Goal: Task Accomplishment & Management: Use online tool/utility

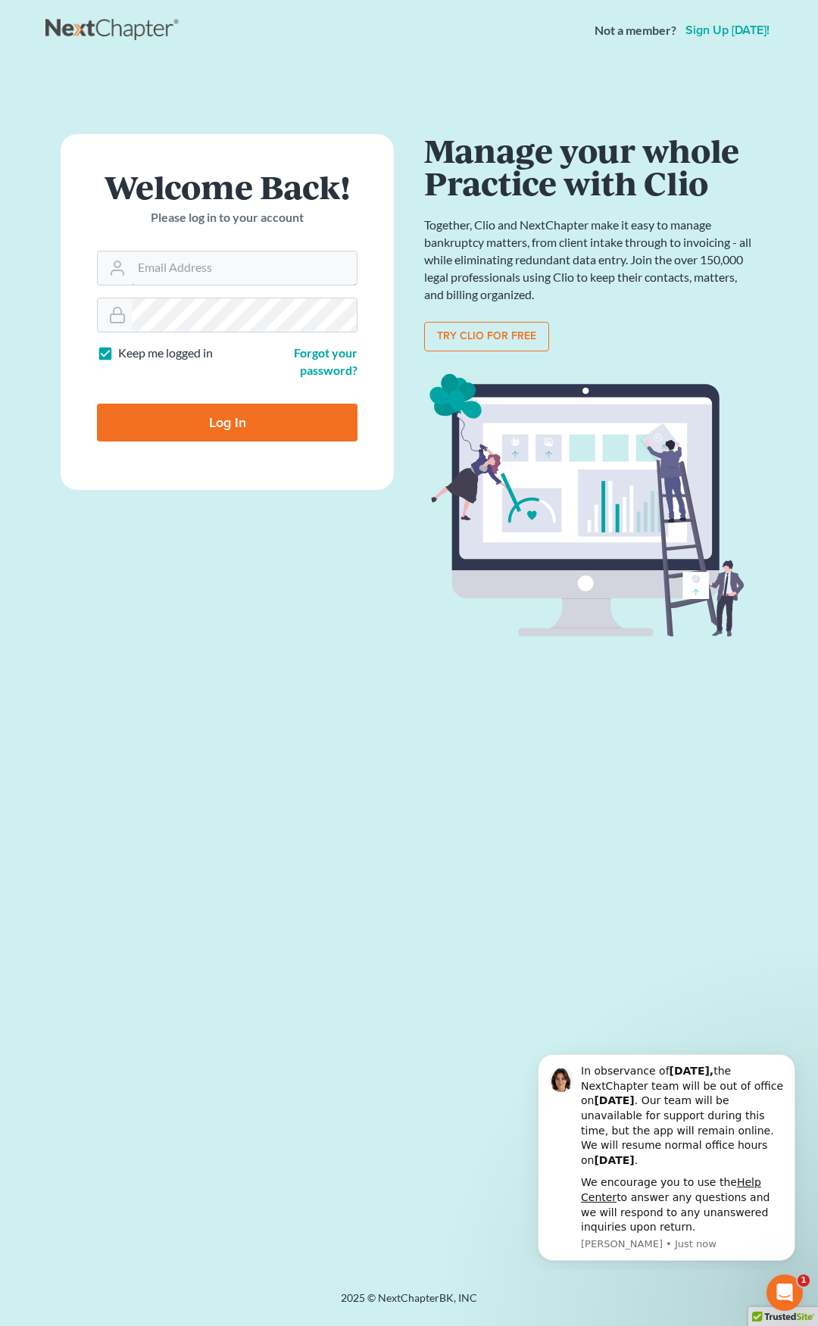
type input "[EMAIL_ADDRESS][DOMAIN_NAME]"
click at [278, 417] on input "Log In" at bounding box center [227, 423] width 260 height 38
type input "Thinking..."
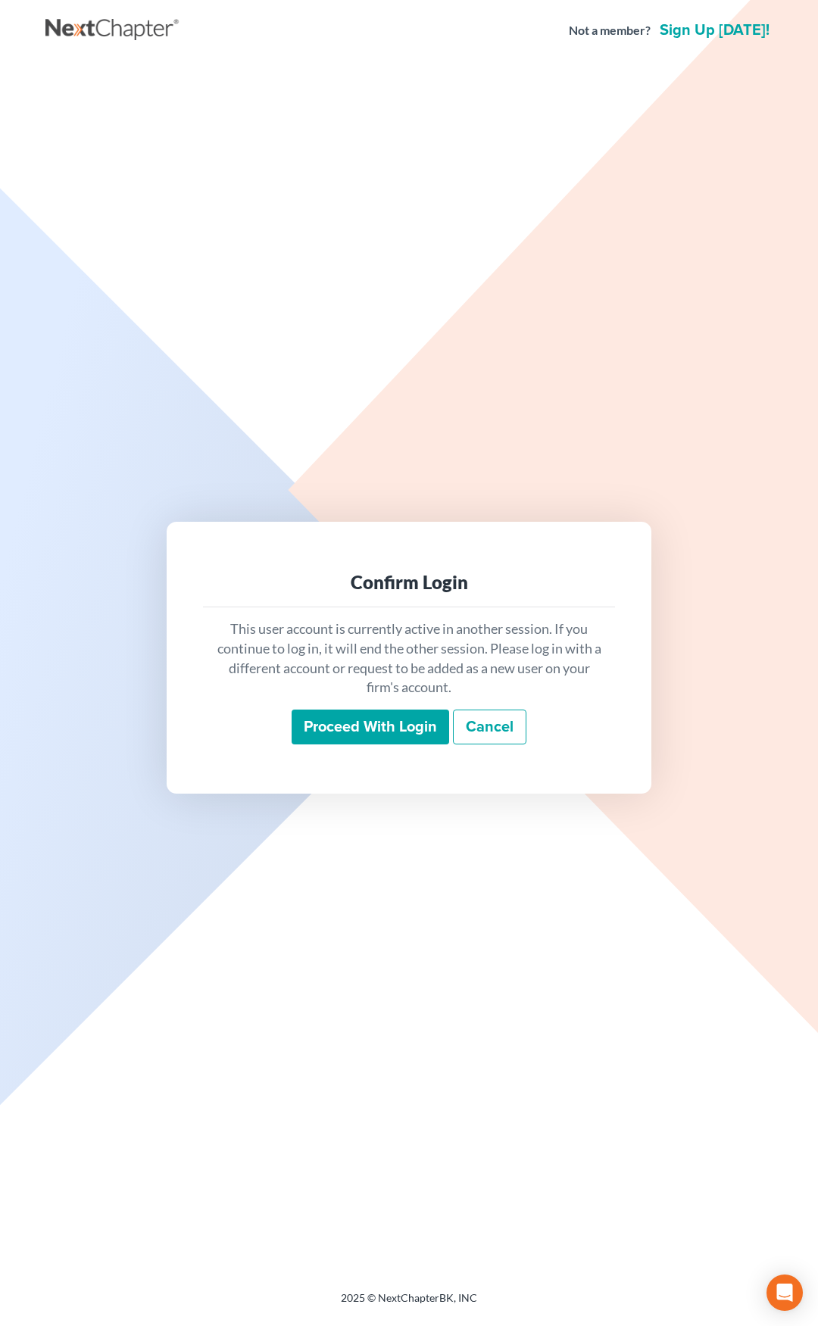
click at [357, 728] on input "Proceed with login" at bounding box center [371, 727] width 158 height 35
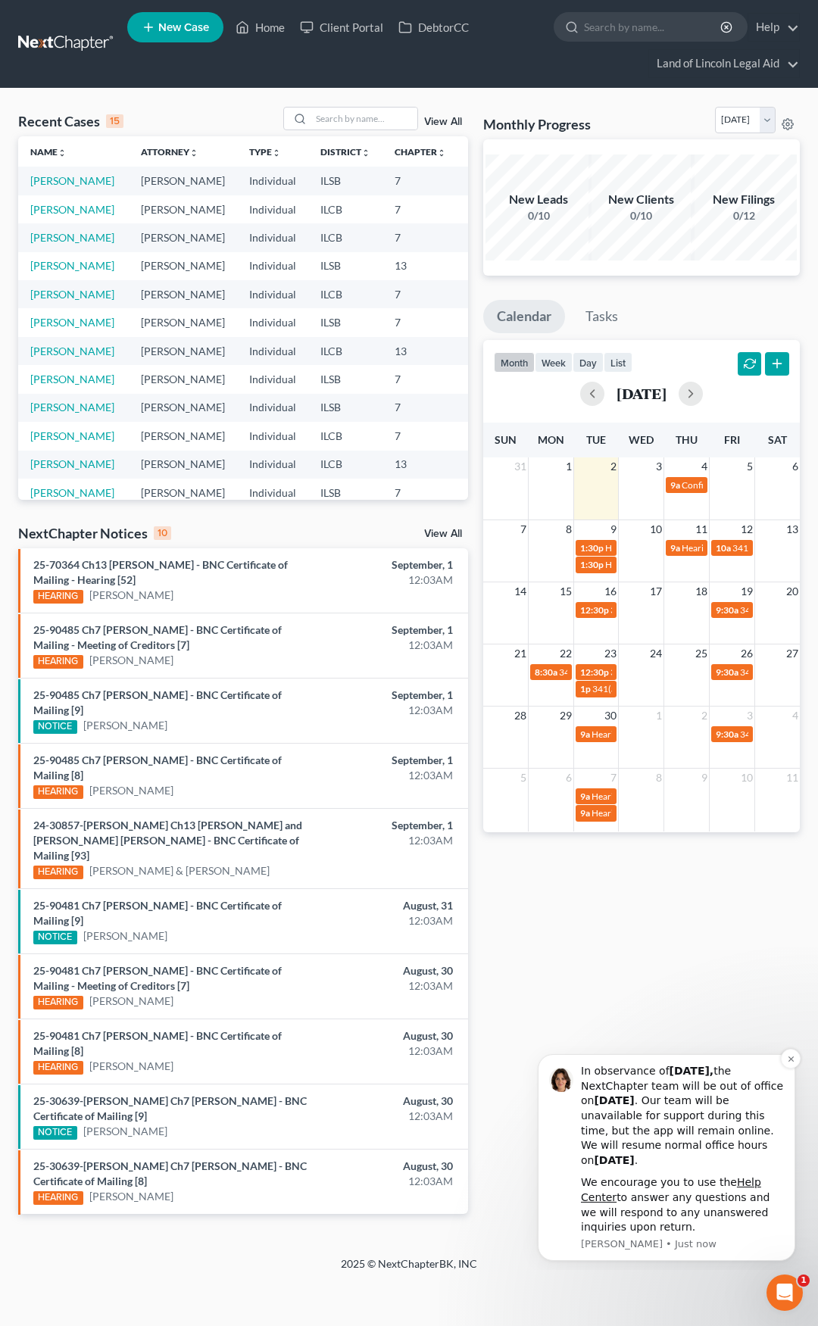
click at [666, 1087] on div "In observance of Labor Day, the NextChapter team will be out of office on Monda…" at bounding box center [682, 1116] width 203 height 104
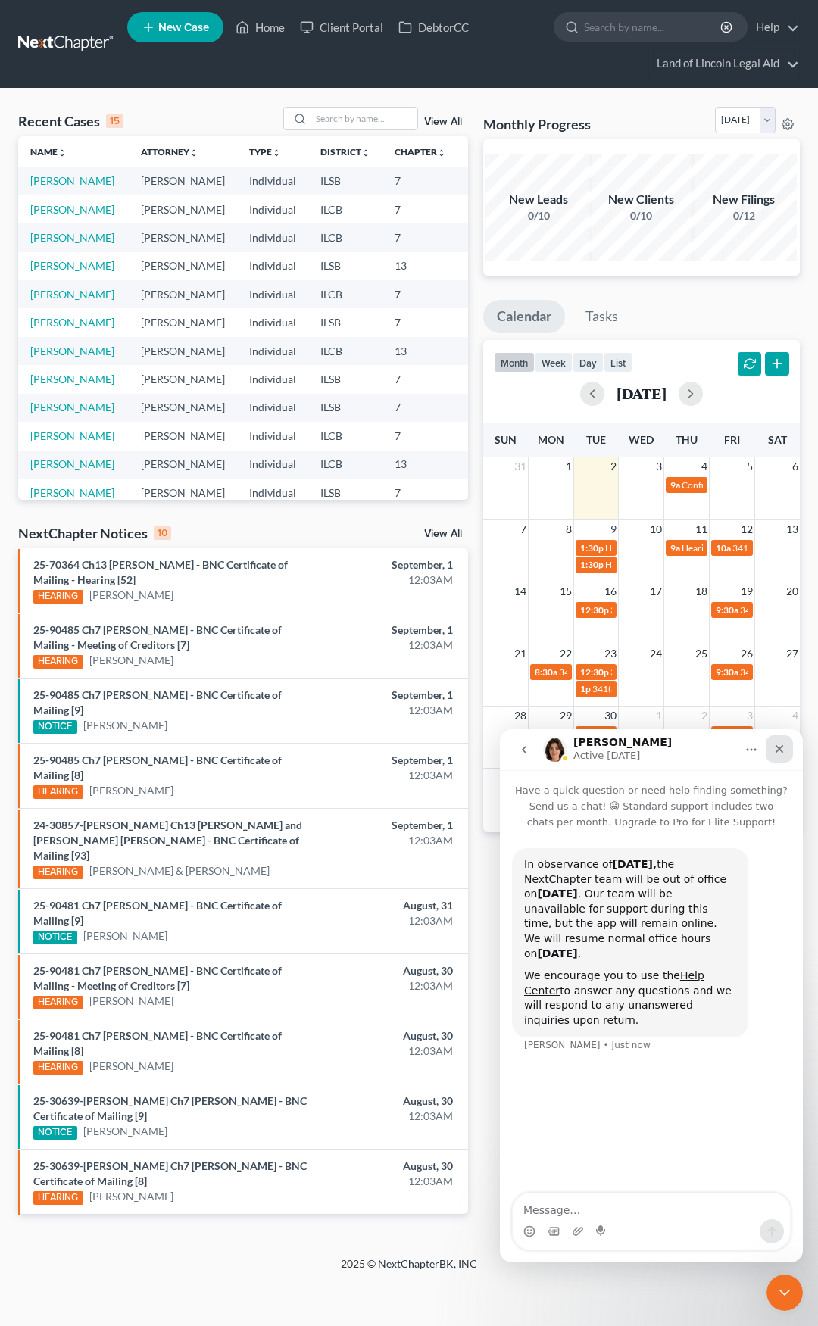
click at [784, 752] on icon "Close" at bounding box center [779, 749] width 12 height 12
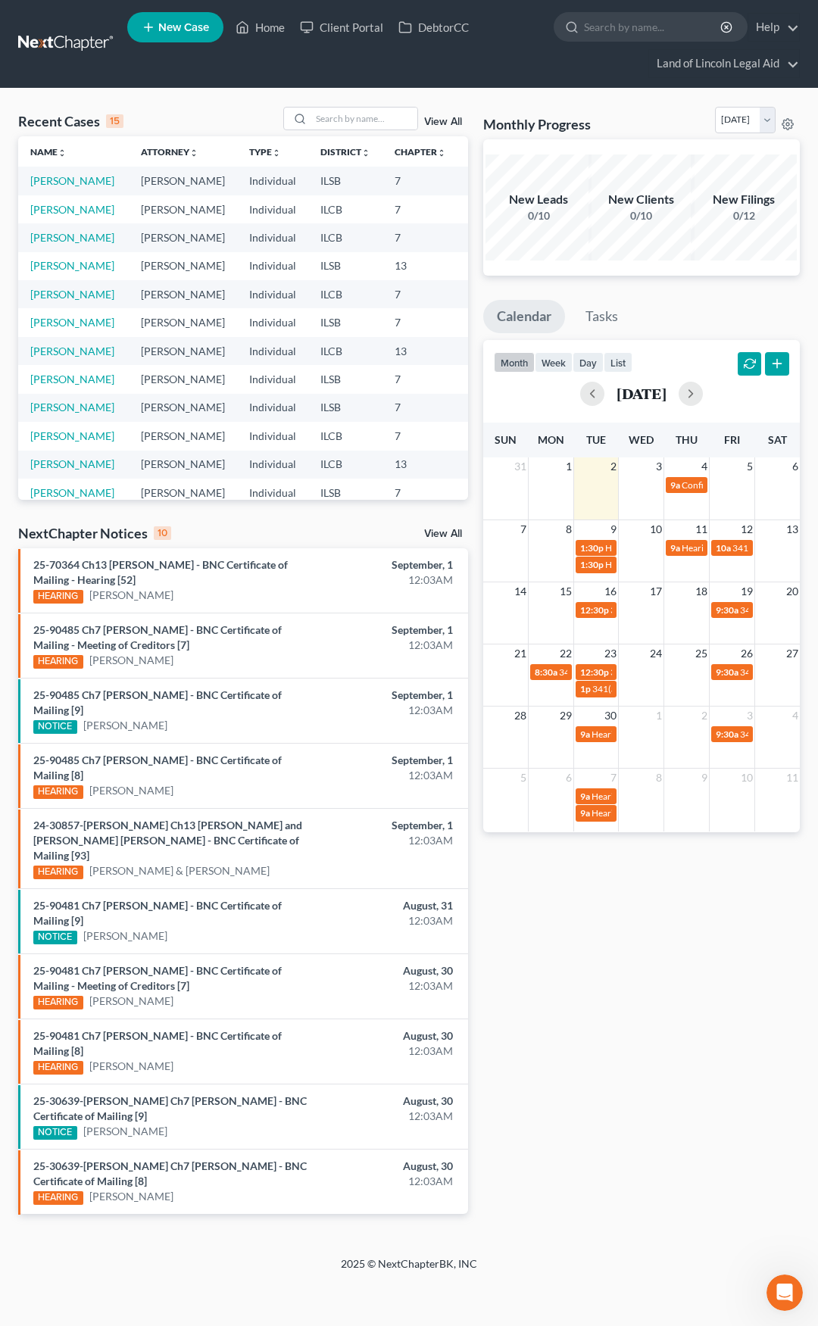
click at [451, 535] on link "View All" at bounding box center [443, 534] width 38 height 11
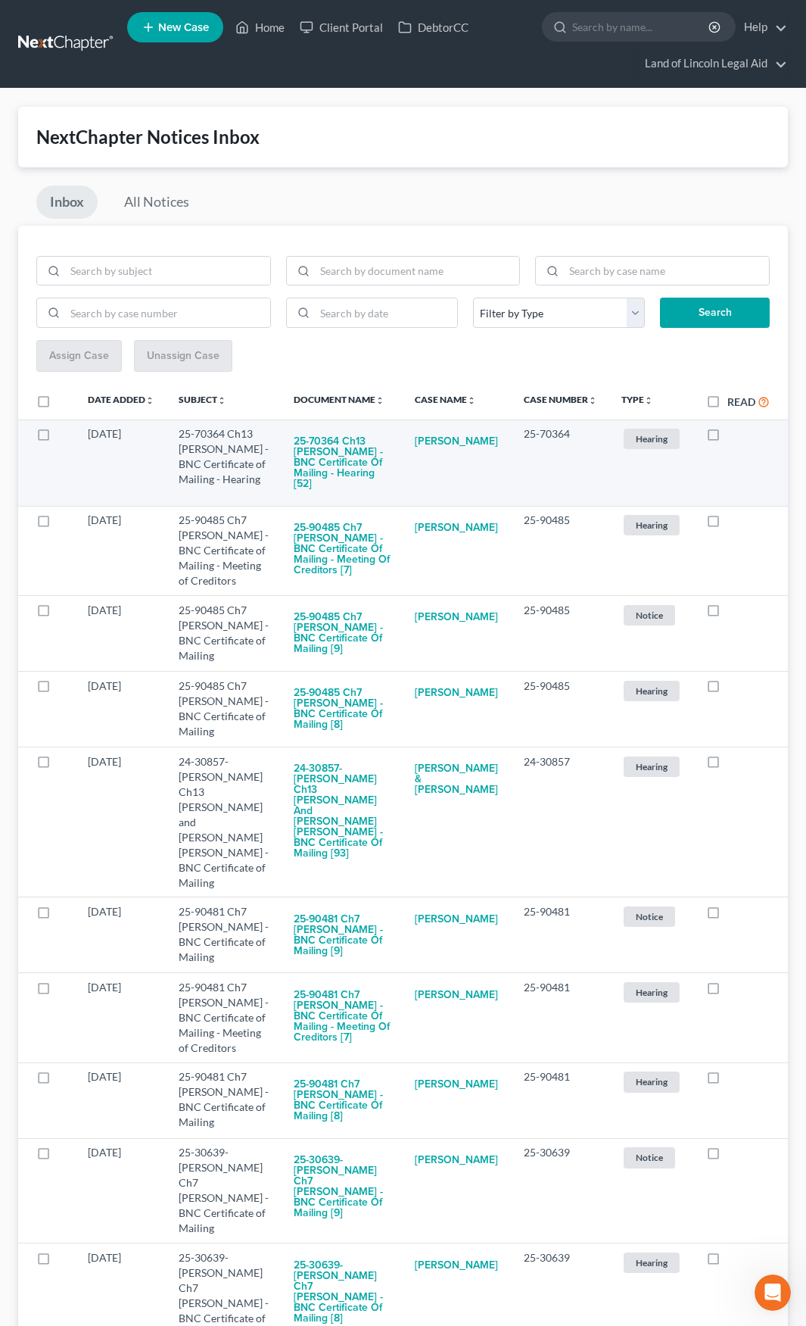
click at [728, 438] on label at bounding box center [728, 438] width 0 height 0
click at [734, 433] on input "checkbox" at bounding box center [739, 431] width 10 height 10
checkbox input "true"
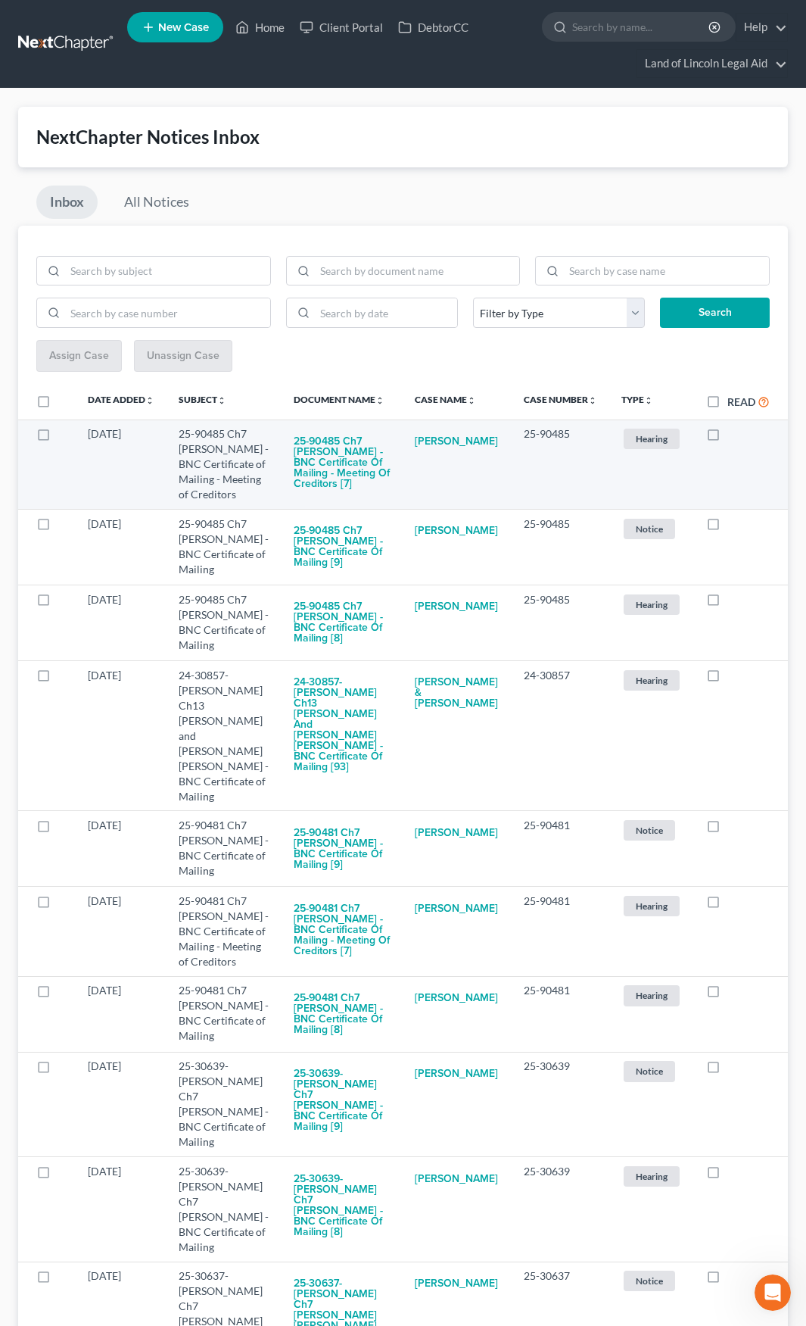
click at [728, 438] on label at bounding box center [728, 438] width 0 height 0
click at [734, 434] on input "checkbox" at bounding box center [739, 431] width 10 height 10
checkbox input "true"
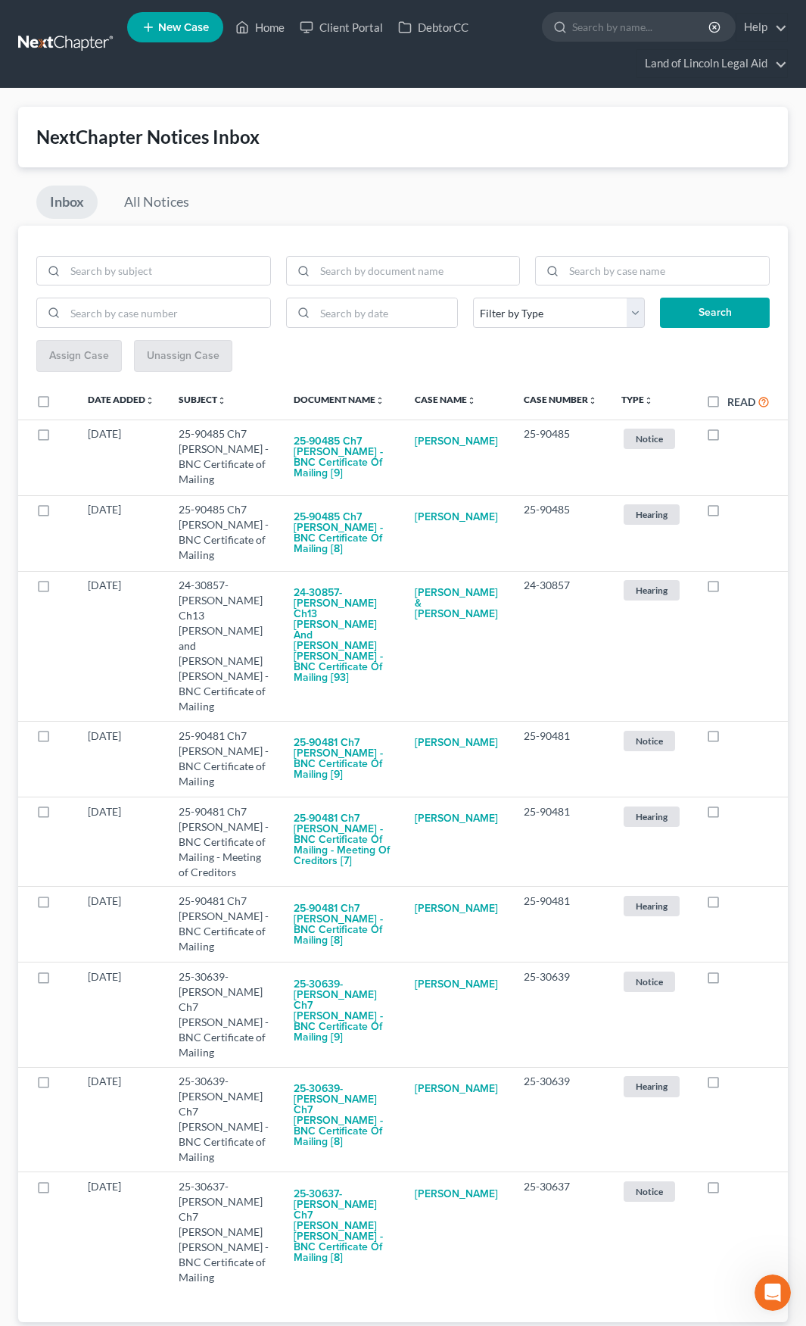
click at [728, 438] on label at bounding box center [728, 438] width 0 height 0
click at [734, 434] on input "checkbox" at bounding box center [739, 431] width 10 height 10
checkbox input "true"
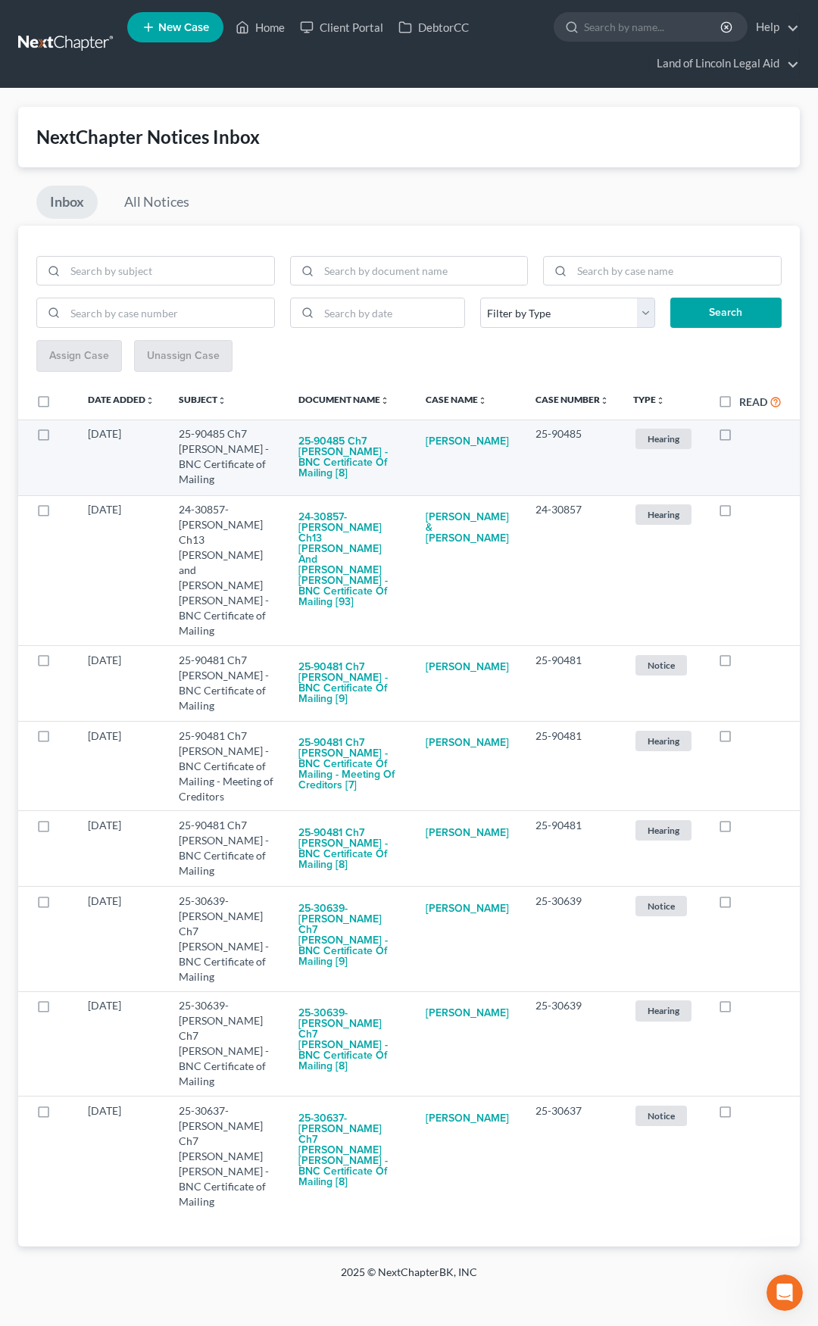
click at [739, 438] on label at bounding box center [739, 438] width 0 height 0
click at [745, 435] on input "checkbox" at bounding box center [750, 431] width 10 height 10
checkbox input "true"
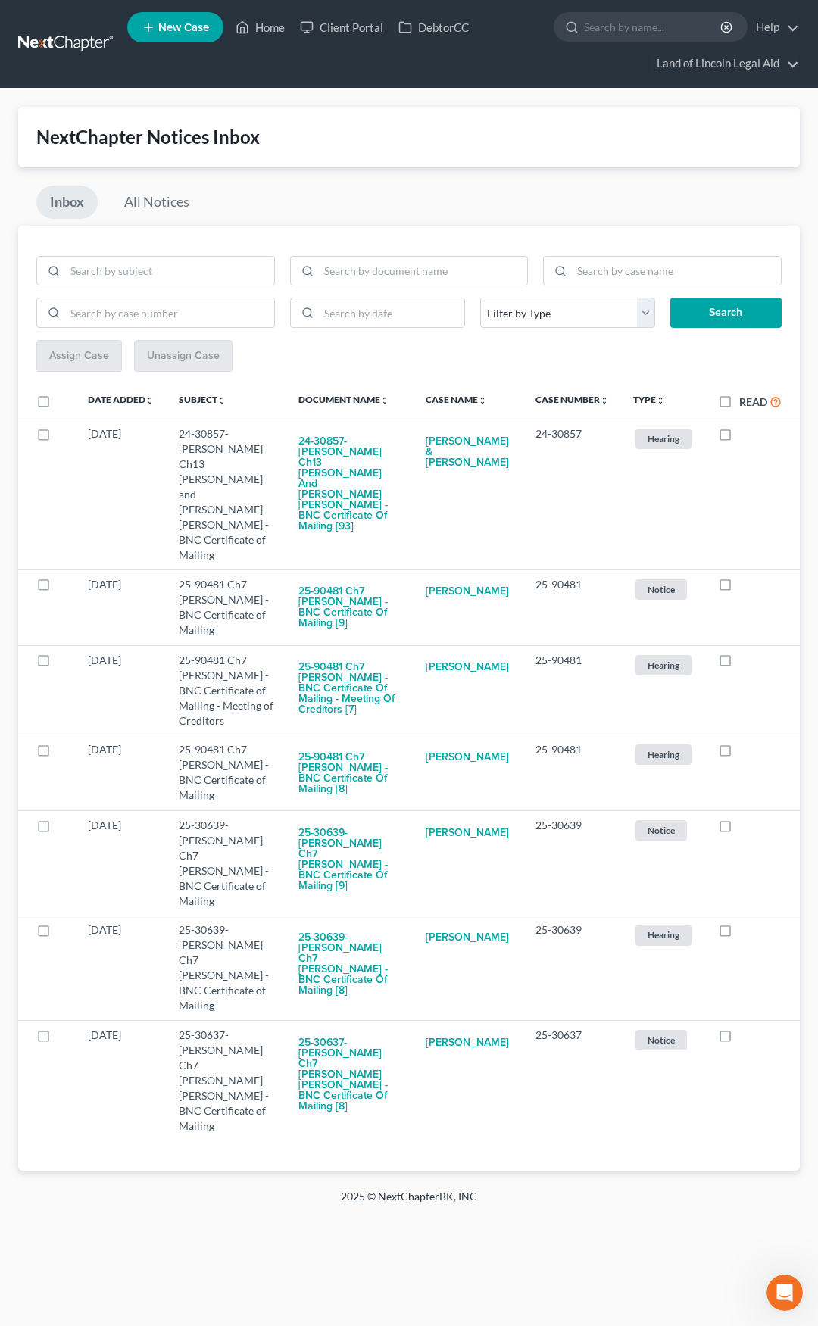
click at [739, 438] on label at bounding box center [739, 438] width 0 height 0
click at [745, 435] on input "checkbox" at bounding box center [750, 431] width 10 height 10
checkbox input "true"
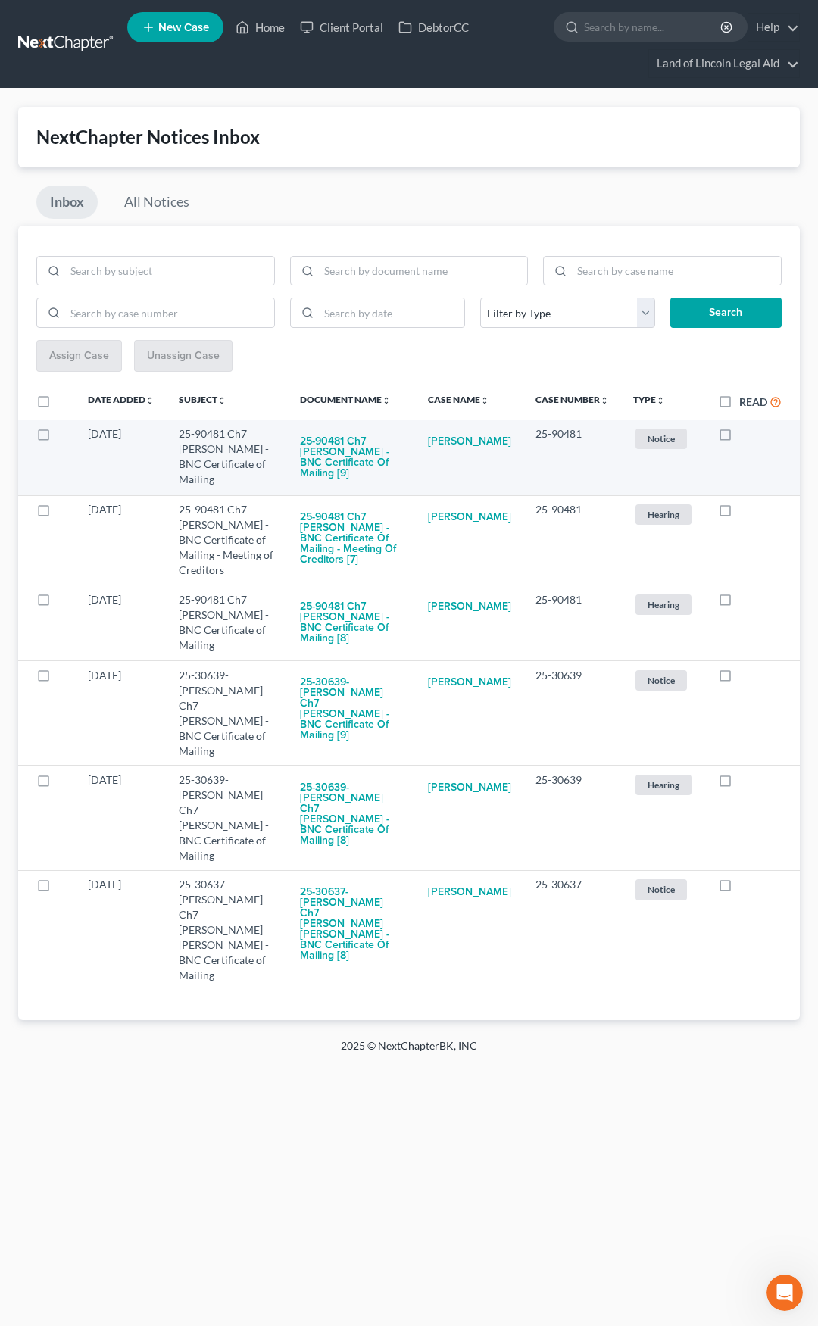
click at [739, 438] on label at bounding box center [739, 438] width 0 height 0
click at [745, 436] on input "checkbox" at bounding box center [750, 431] width 10 height 10
checkbox input "true"
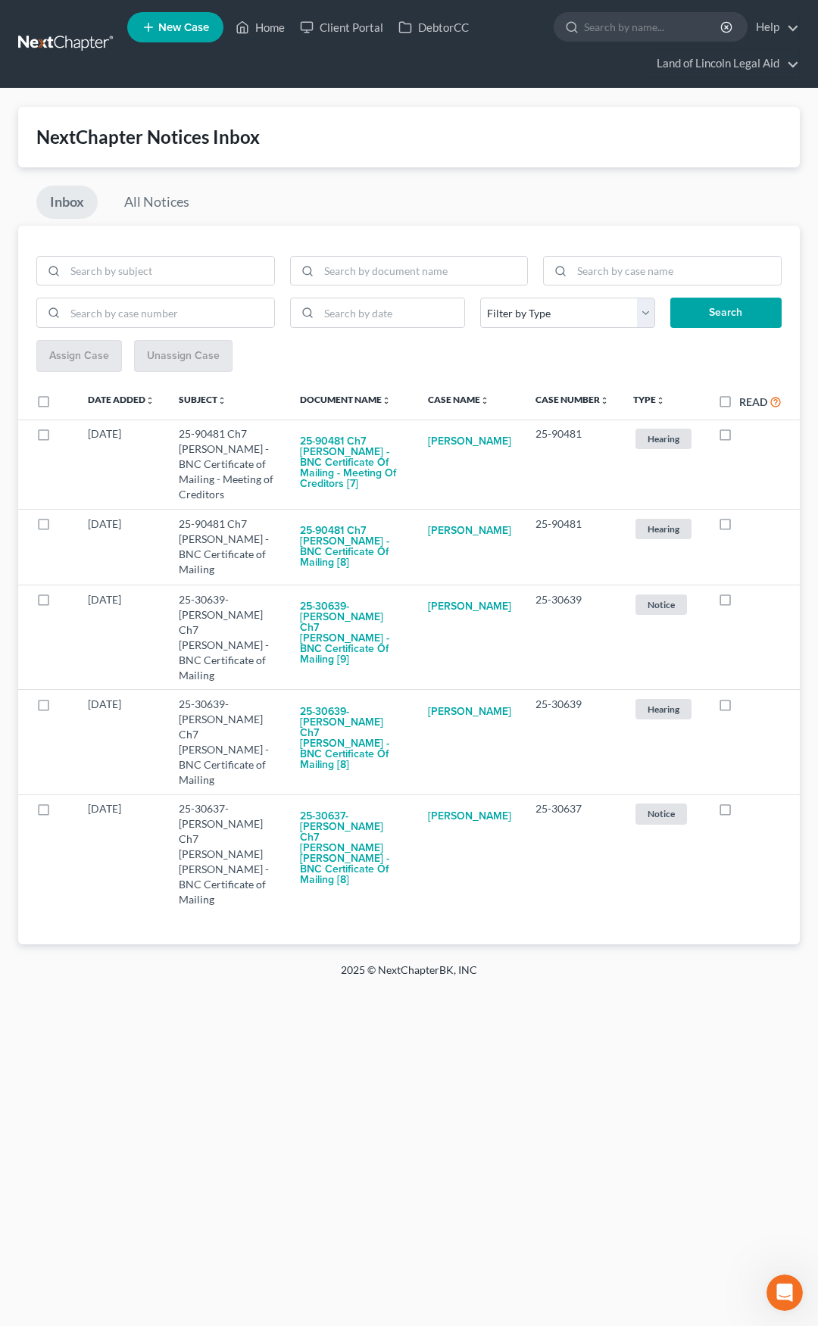
click at [739, 438] on label at bounding box center [739, 438] width 0 height 0
click at [745, 436] on input "checkbox" at bounding box center [750, 431] width 10 height 10
checkbox input "true"
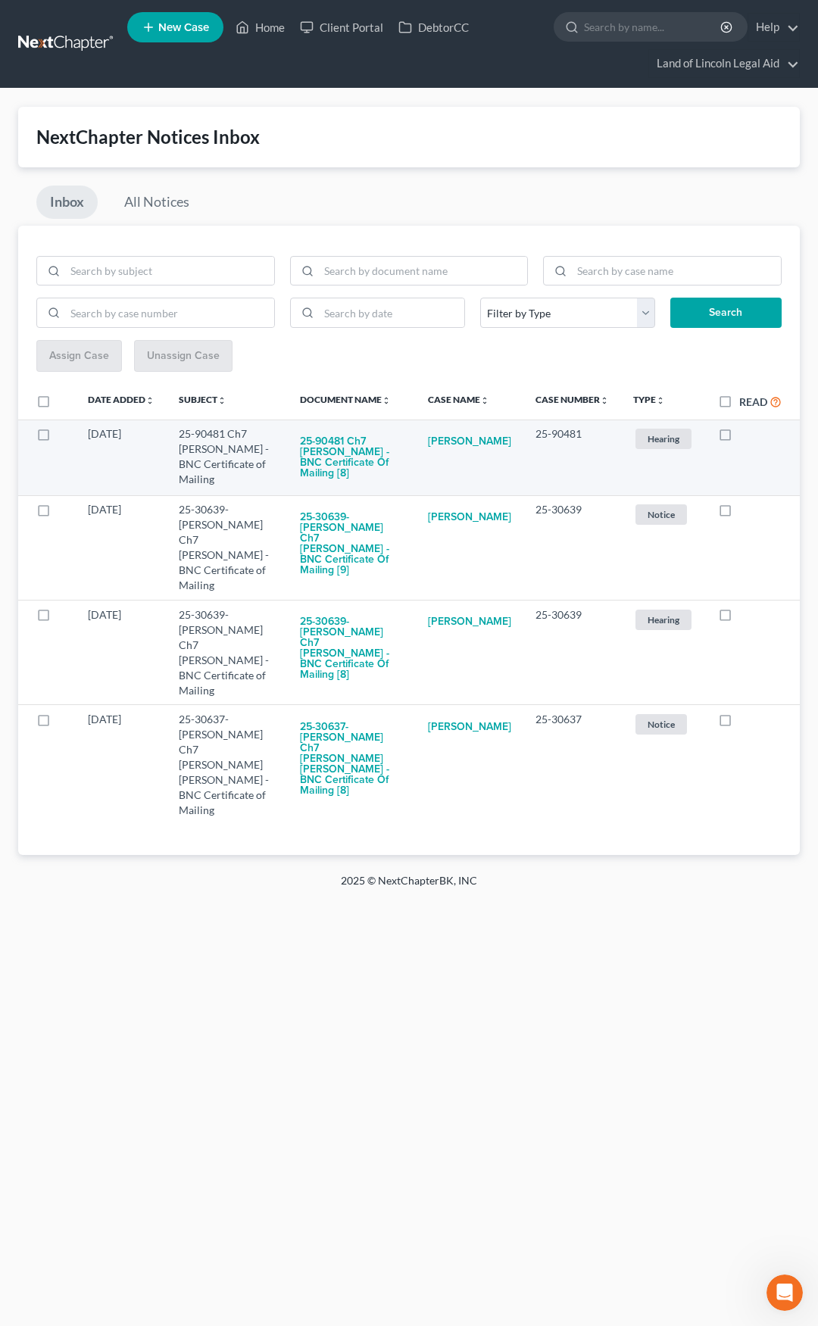
click at [739, 438] on label at bounding box center [739, 438] width 0 height 0
click at [745, 436] on input "checkbox" at bounding box center [750, 431] width 10 height 10
checkbox input "true"
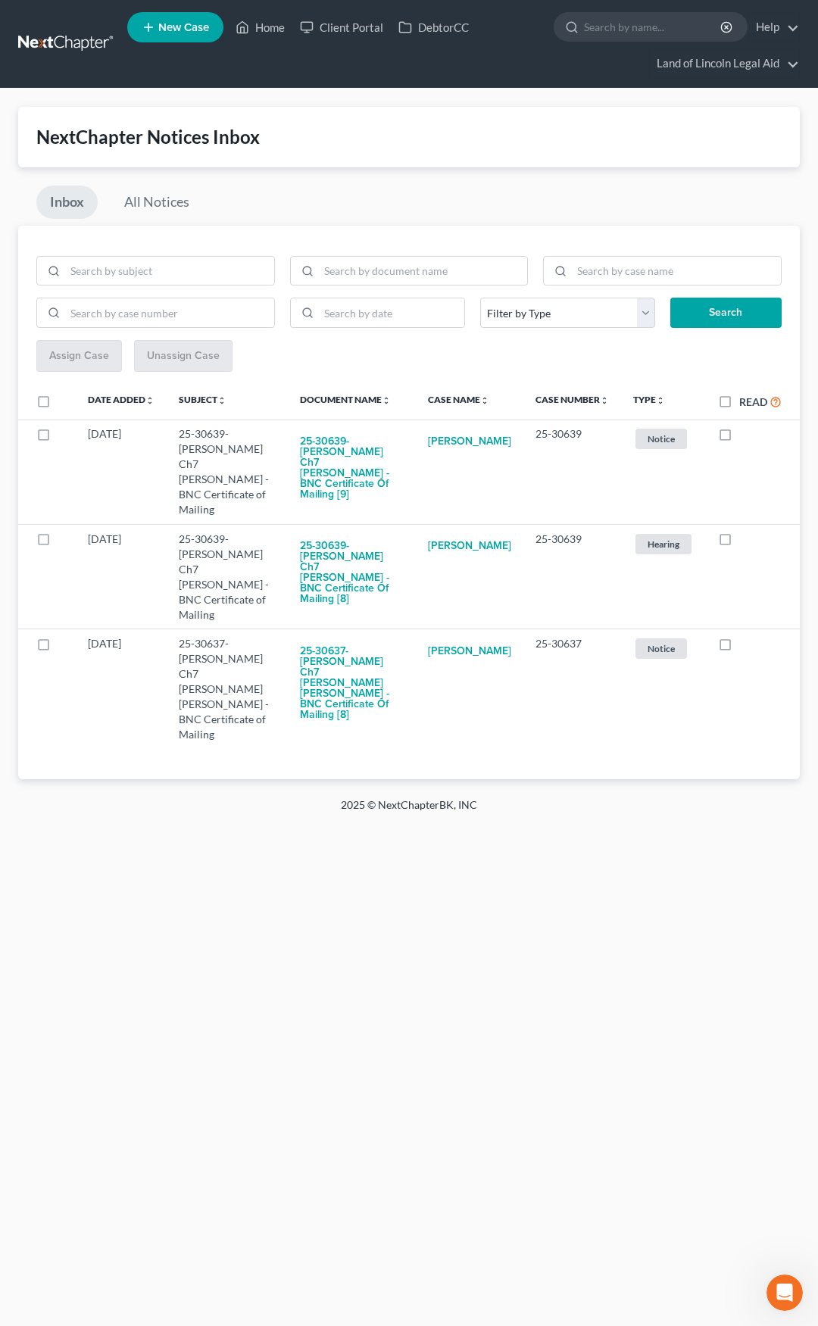
click at [739, 438] on label at bounding box center [739, 438] width 0 height 0
click at [745, 436] on input "checkbox" at bounding box center [750, 431] width 10 height 10
checkbox input "true"
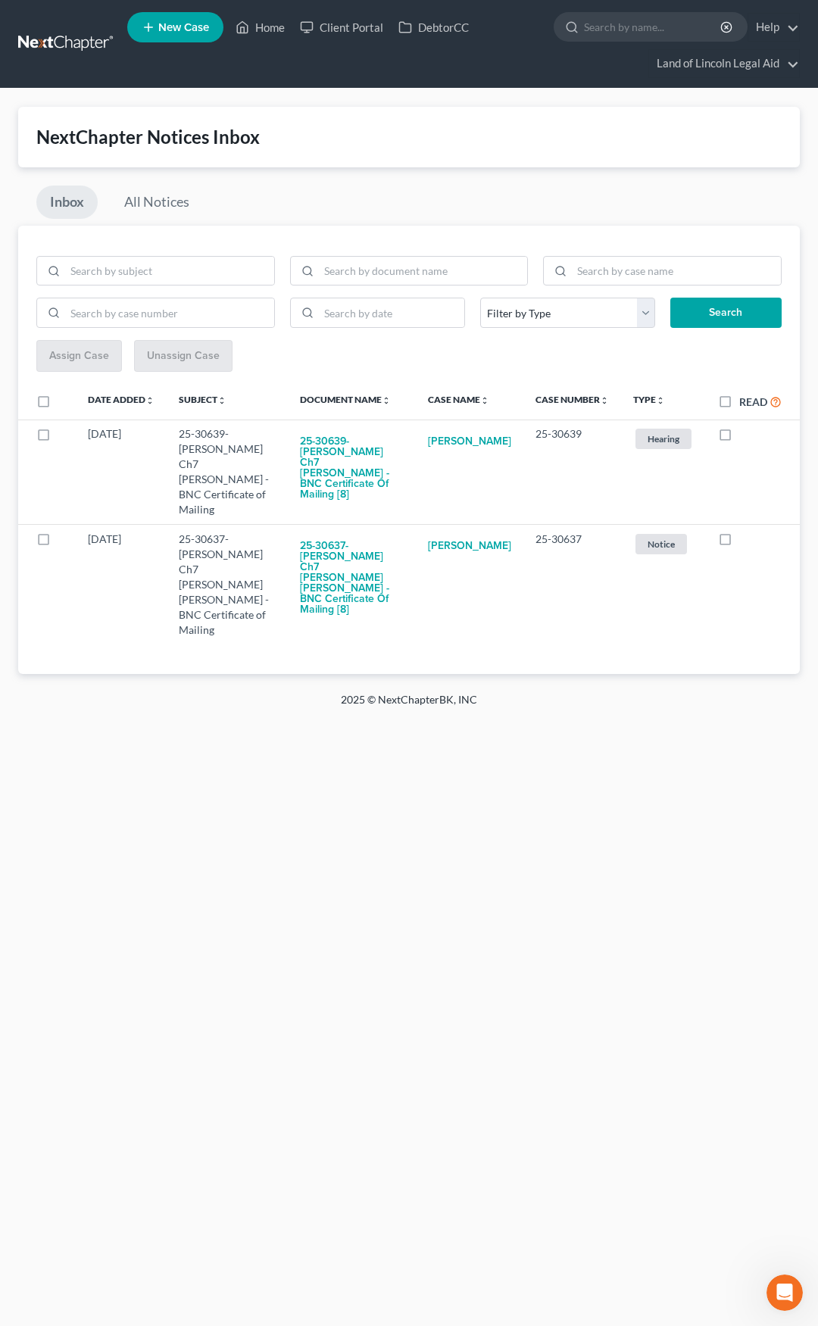
click at [739, 438] on label at bounding box center [739, 438] width 0 height 0
click at [745, 436] on input "checkbox" at bounding box center [750, 431] width 10 height 10
checkbox input "true"
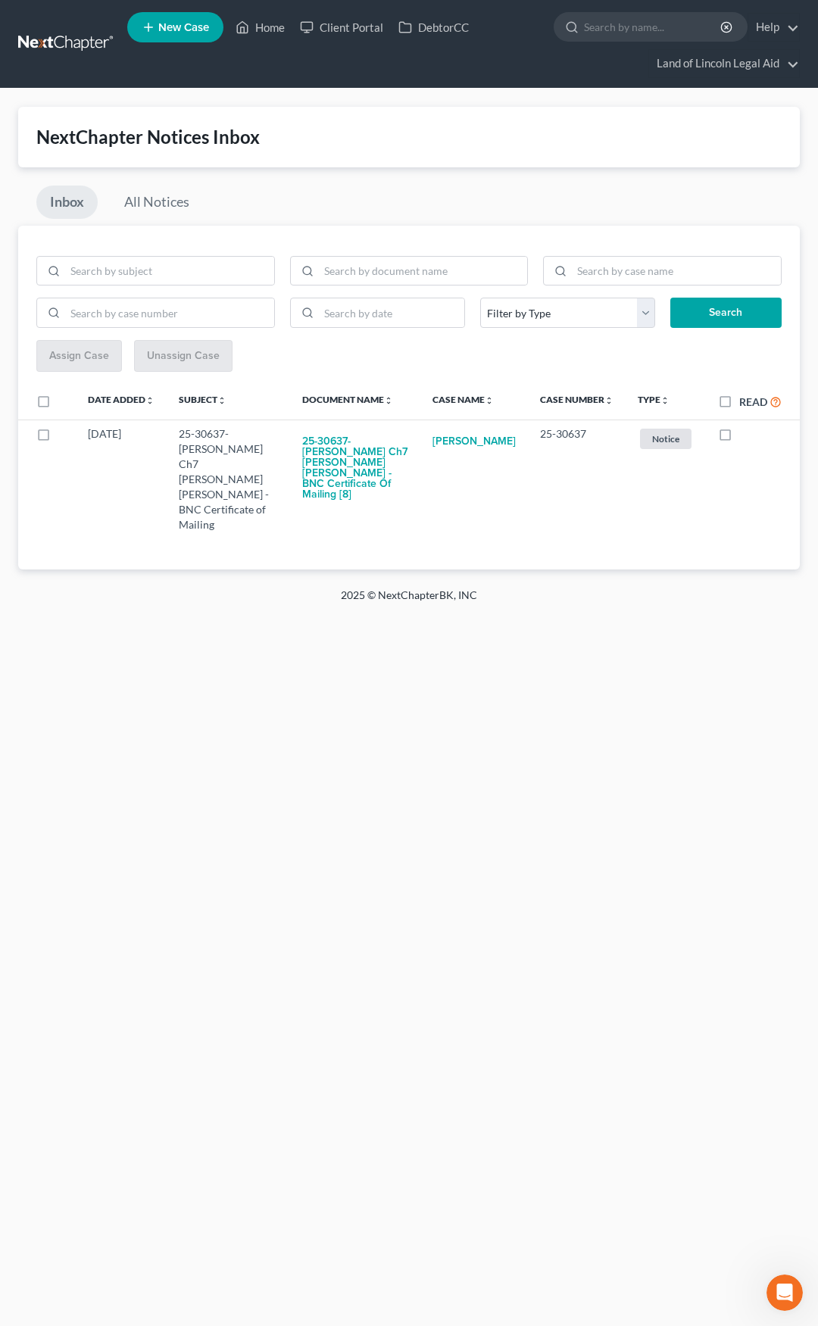
click at [739, 438] on label at bounding box center [739, 438] width 0 height 0
click at [745, 436] on input "checkbox" at bounding box center [750, 431] width 10 height 10
checkbox input "true"
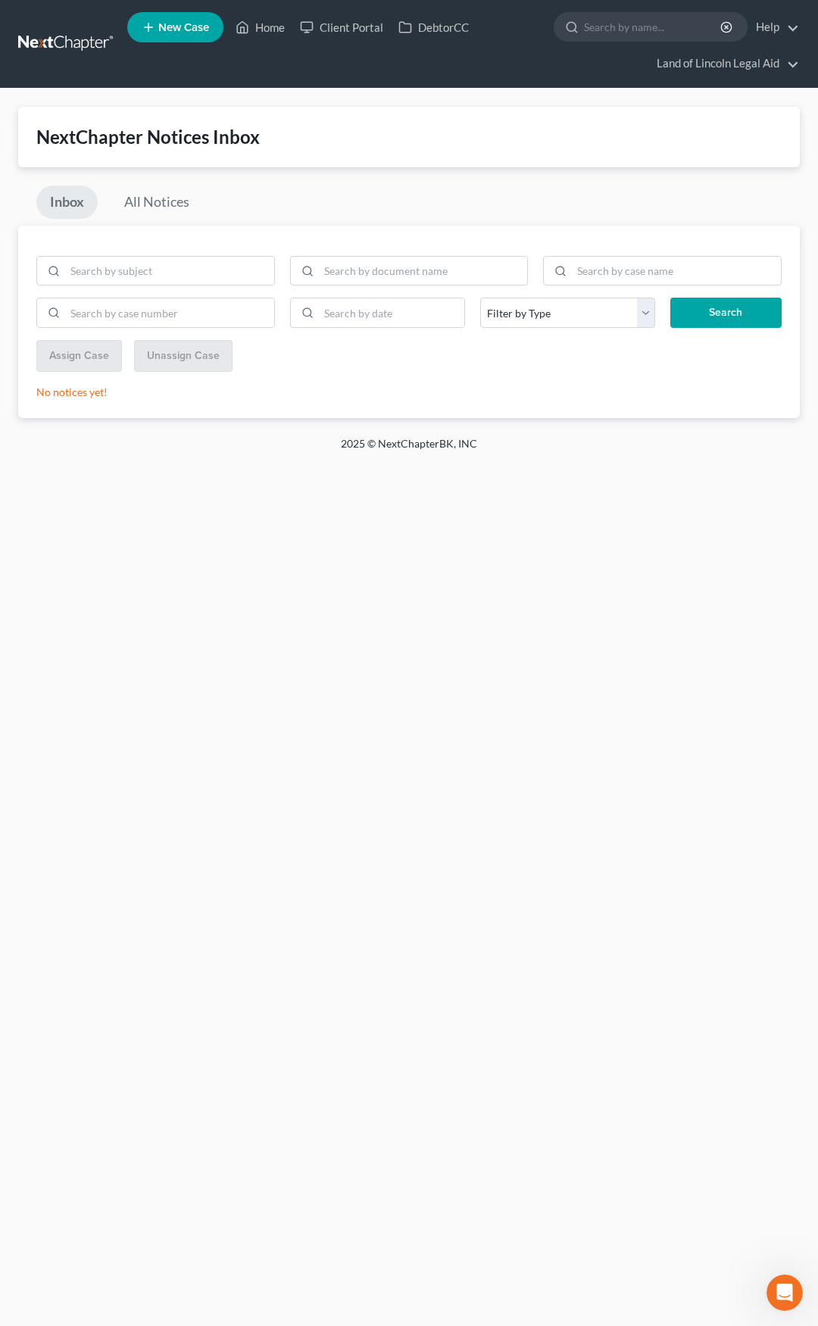
click at [68, 49] on link at bounding box center [66, 43] width 97 height 27
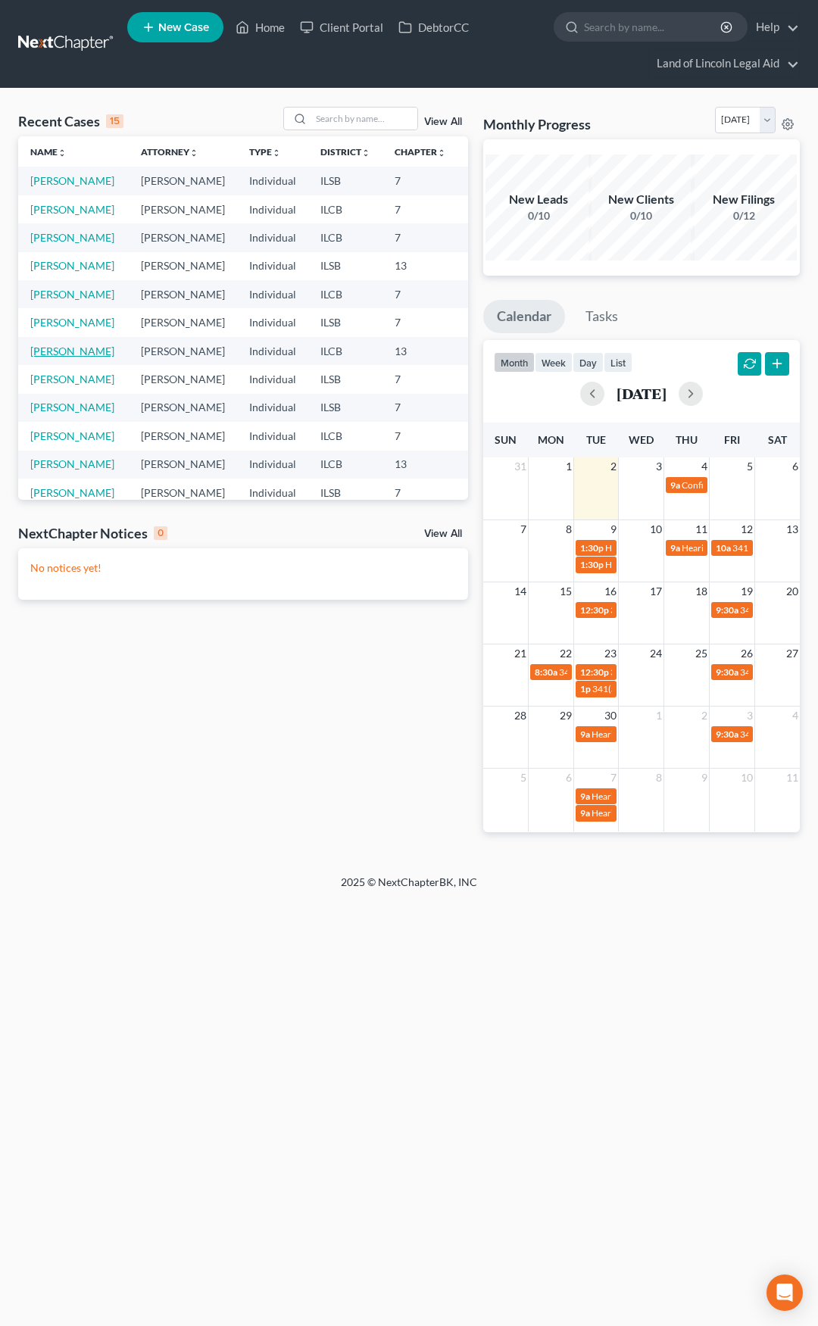
click at [55, 357] on link "[PERSON_NAME]" at bounding box center [72, 351] width 84 height 13
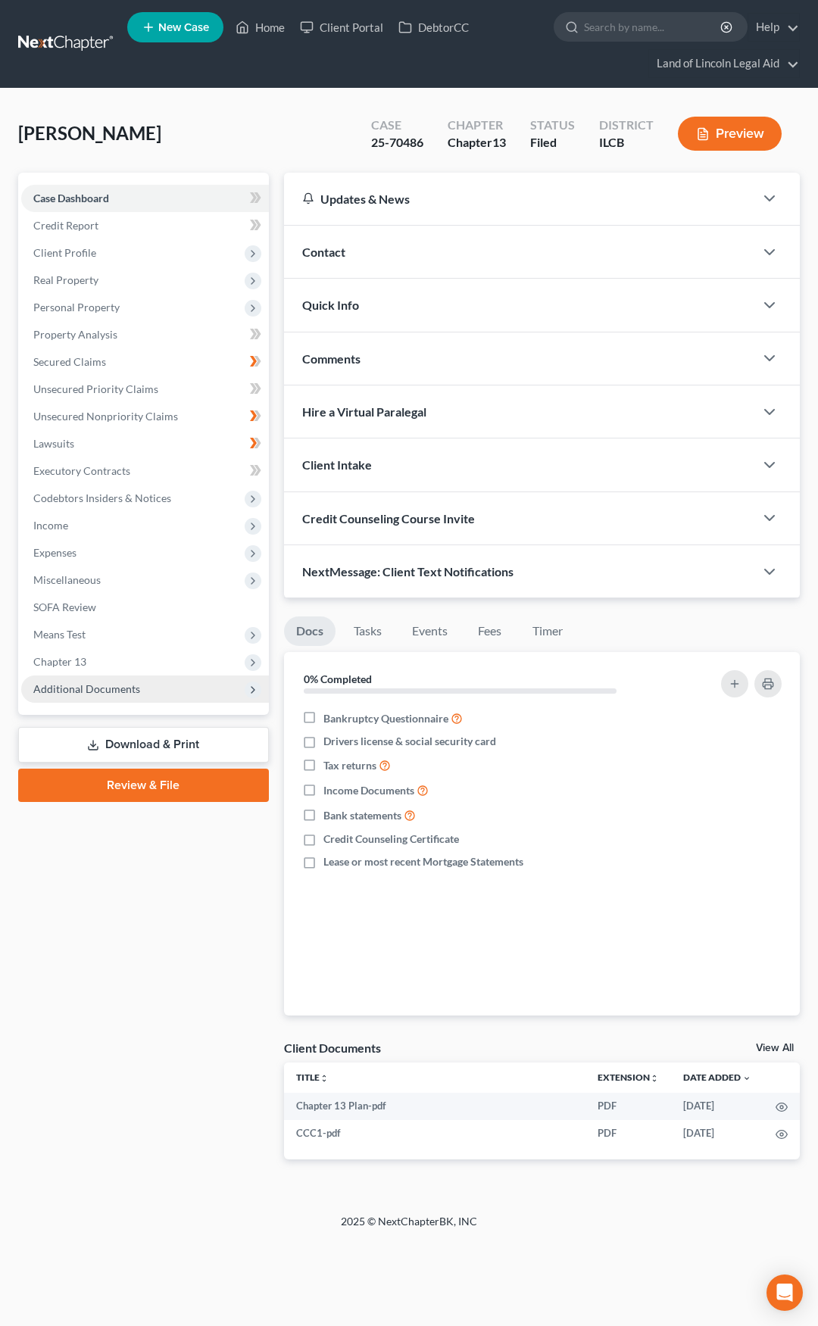
click at [126, 692] on span "Additional Documents" at bounding box center [86, 688] width 107 height 13
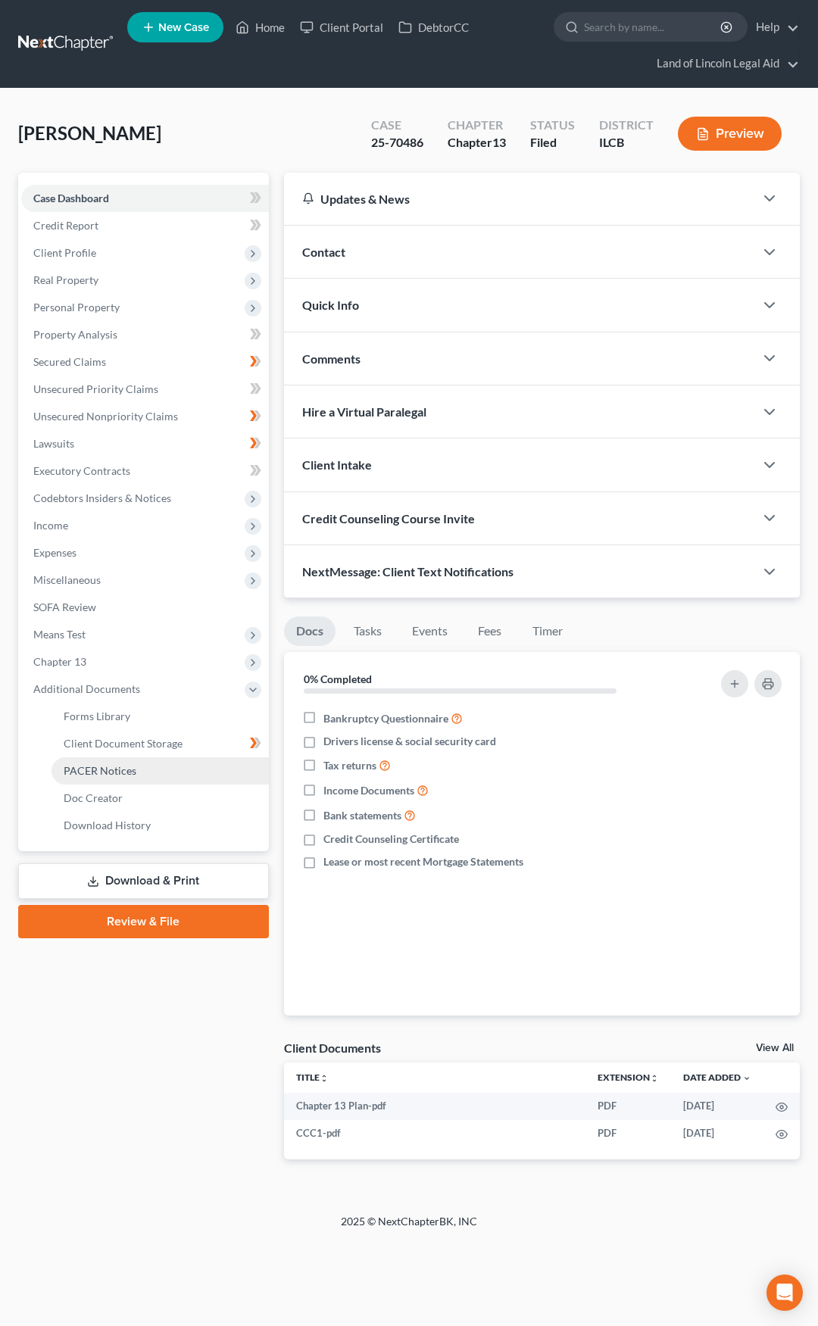
click at [127, 757] on link "PACER Notices" at bounding box center [159, 770] width 217 height 27
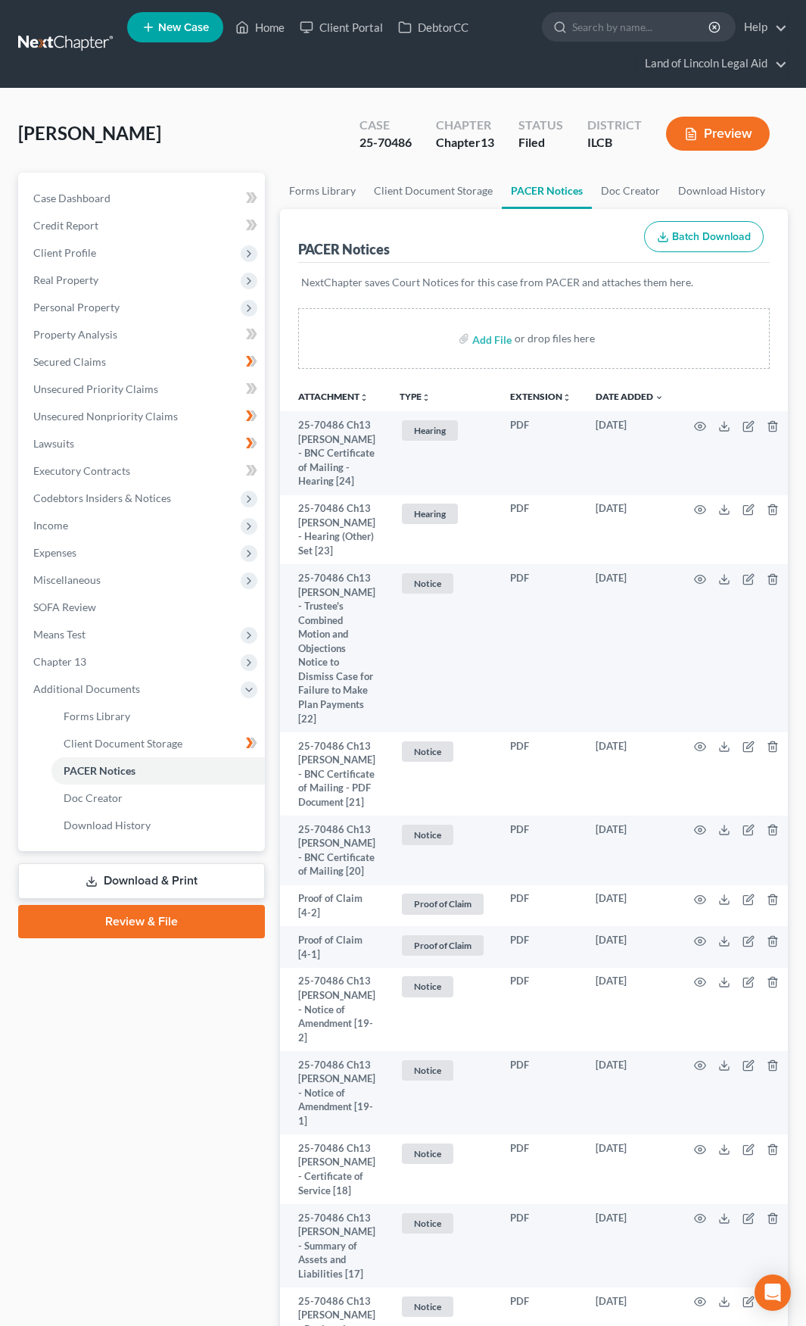
click at [40, 30] on link at bounding box center [66, 43] width 97 height 27
